Goal: Transaction & Acquisition: Purchase product/service

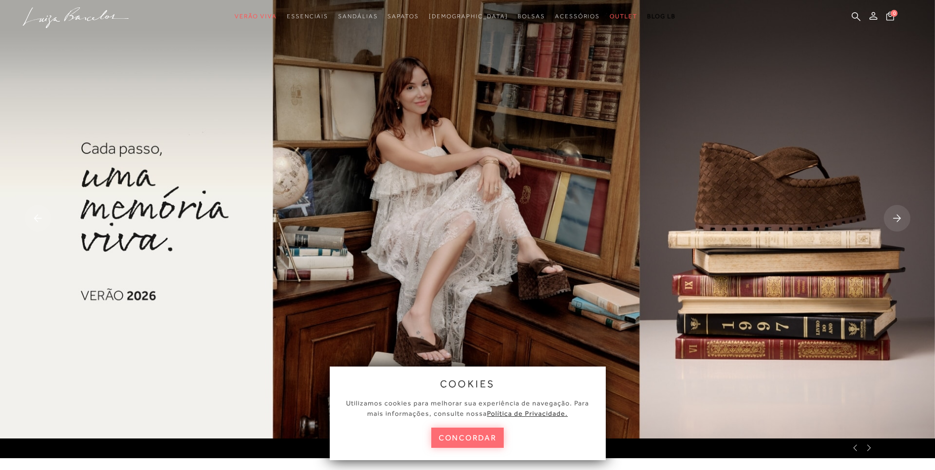
click at [481, 428] on button "concordar" at bounding box center [467, 438] width 73 height 20
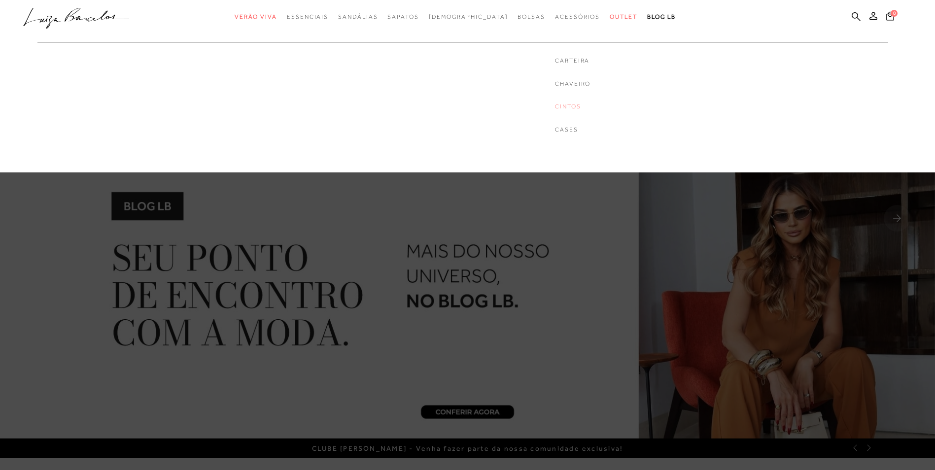
click at [555, 107] on link "Cintos" at bounding box center [572, 106] width 35 height 8
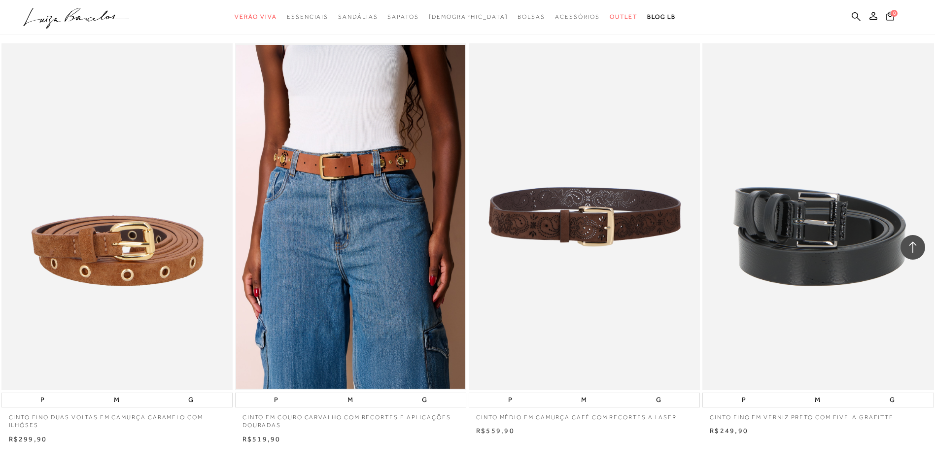
scroll to position [2316, 0]
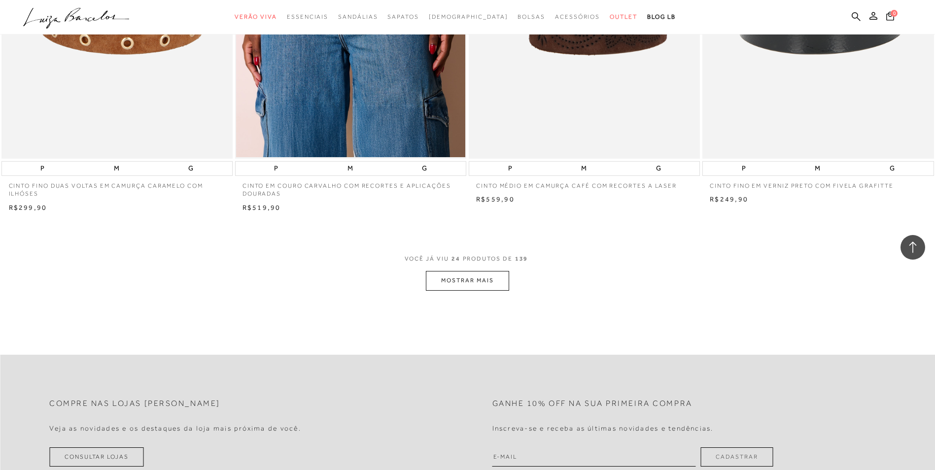
click at [486, 283] on button "MOSTRAR MAIS" at bounding box center [467, 280] width 83 height 19
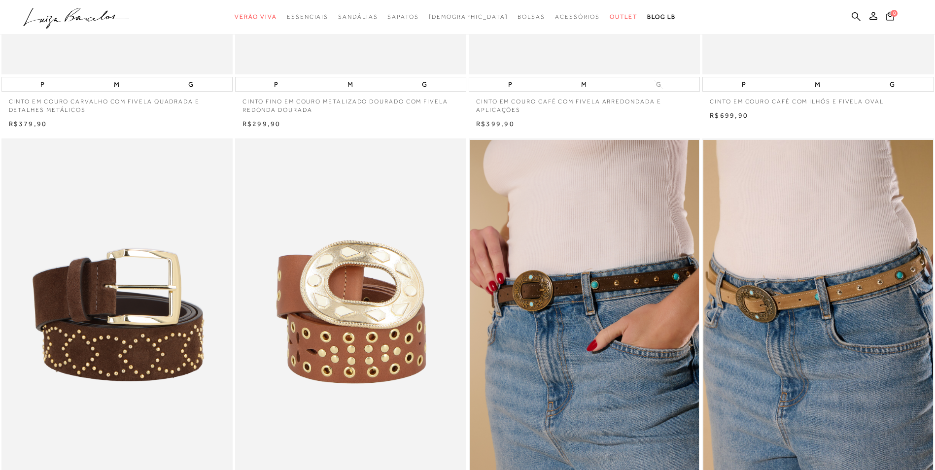
scroll to position [0, 0]
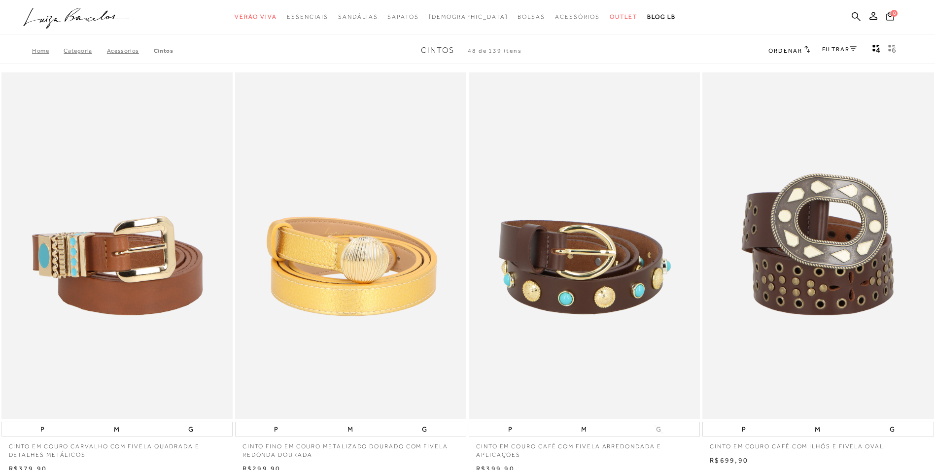
click at [838, 50] on link "FILTRAR" at bounding box center [839, 49] width 34 height 7
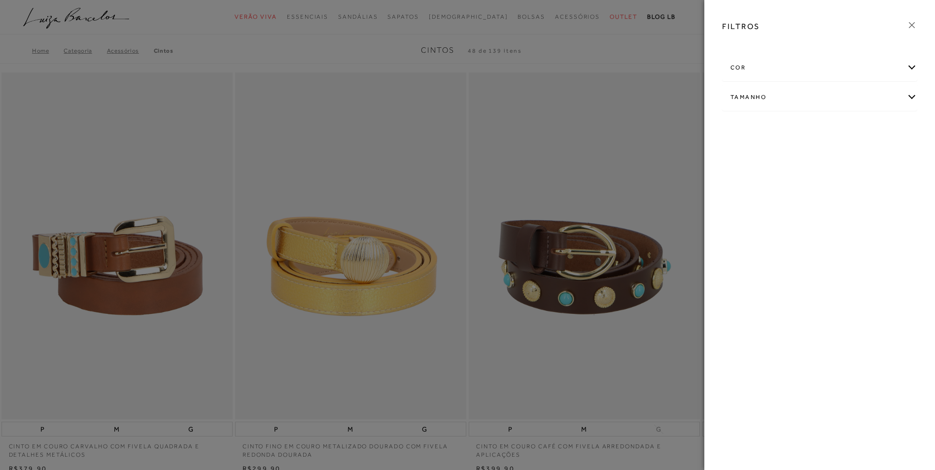
click at [736, 63] on div "cor" at bounding box center [819, 68] width 194 height 26
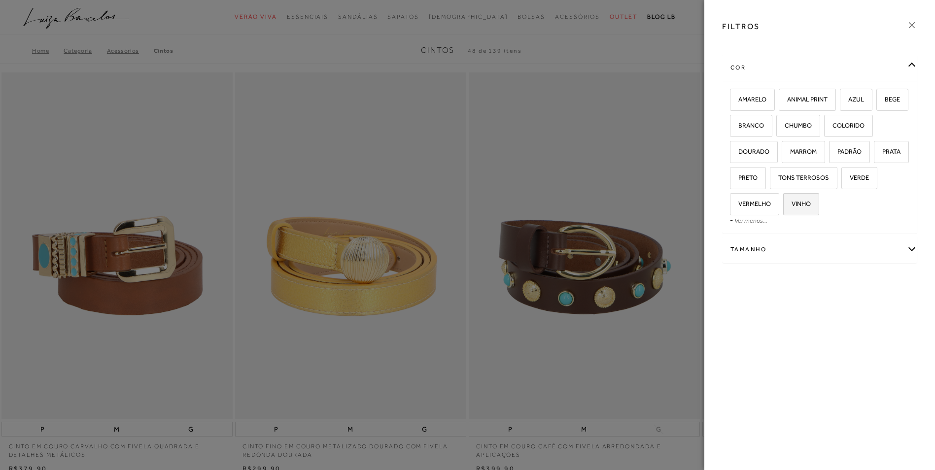
click at [801, 206] on span "VINHO" at bounding box center [797, 203] width 27 height 7
click at [791, 206] on input "VINHO" at bounding box center [786, 206] width 10 height 10
checkbox input "true"
